Goal: Navigation & Orientation: Find specific page/section

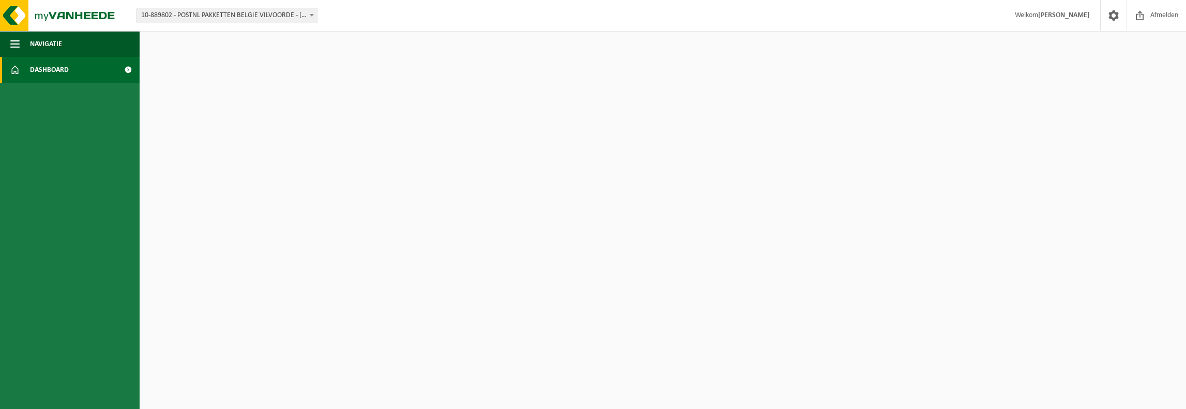
click at [79, 66] on link "Dashboard" at bounding box center [70, 70] width 140 height 26
click at [1151, 15] on span "Afmelden" at bounding box center [1163, 15] width 33 height 30
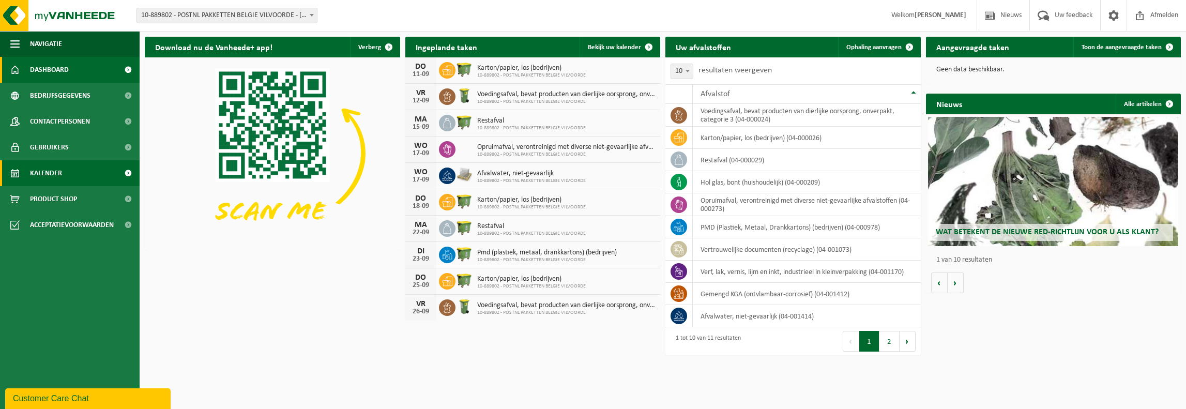
click at [47, 171] on span "Kalender" at bounding box center [46, 173] width 32 height 26
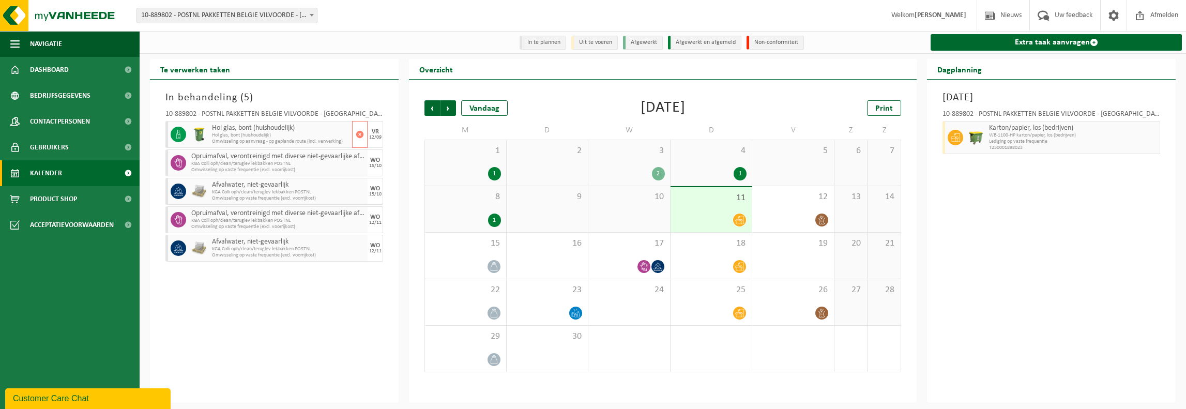
click at [240, 139] on span "Omwisseling op aanvraag - op geplande route (incl. verwerking)" at bounding box center [280, 142] width 137 height 6
click at [1006, 146] on span "T250001898023" at bounding box center [1073, 148] width 168 height 6
click at [224, 137] on span "Hol glas, bont (huishoudelijk)" at bounding box center [280, 135] width 137 height 6
